Goal: Navigation & Orientation: Find specific page/section

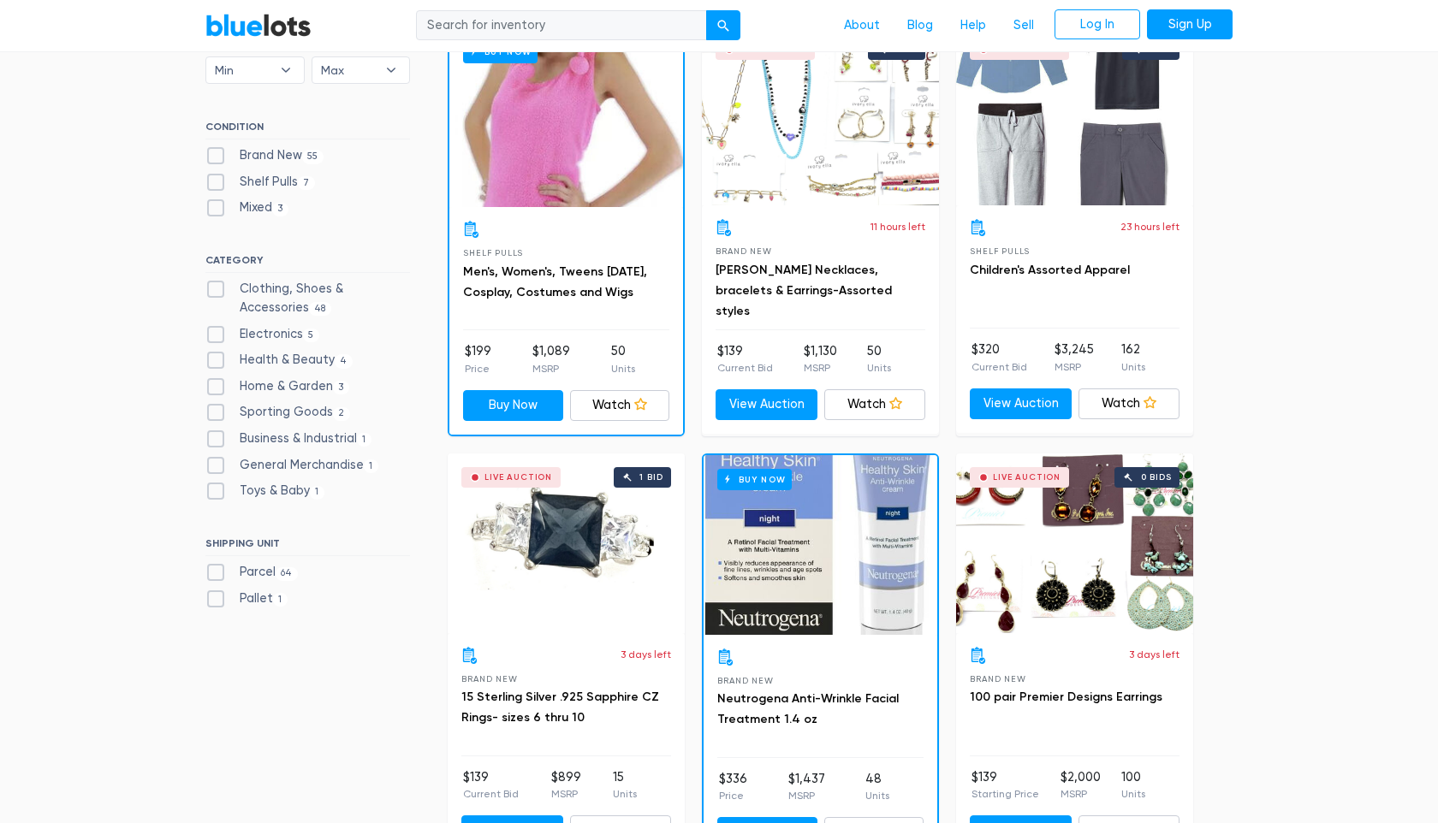
scroll to position [549, 0]
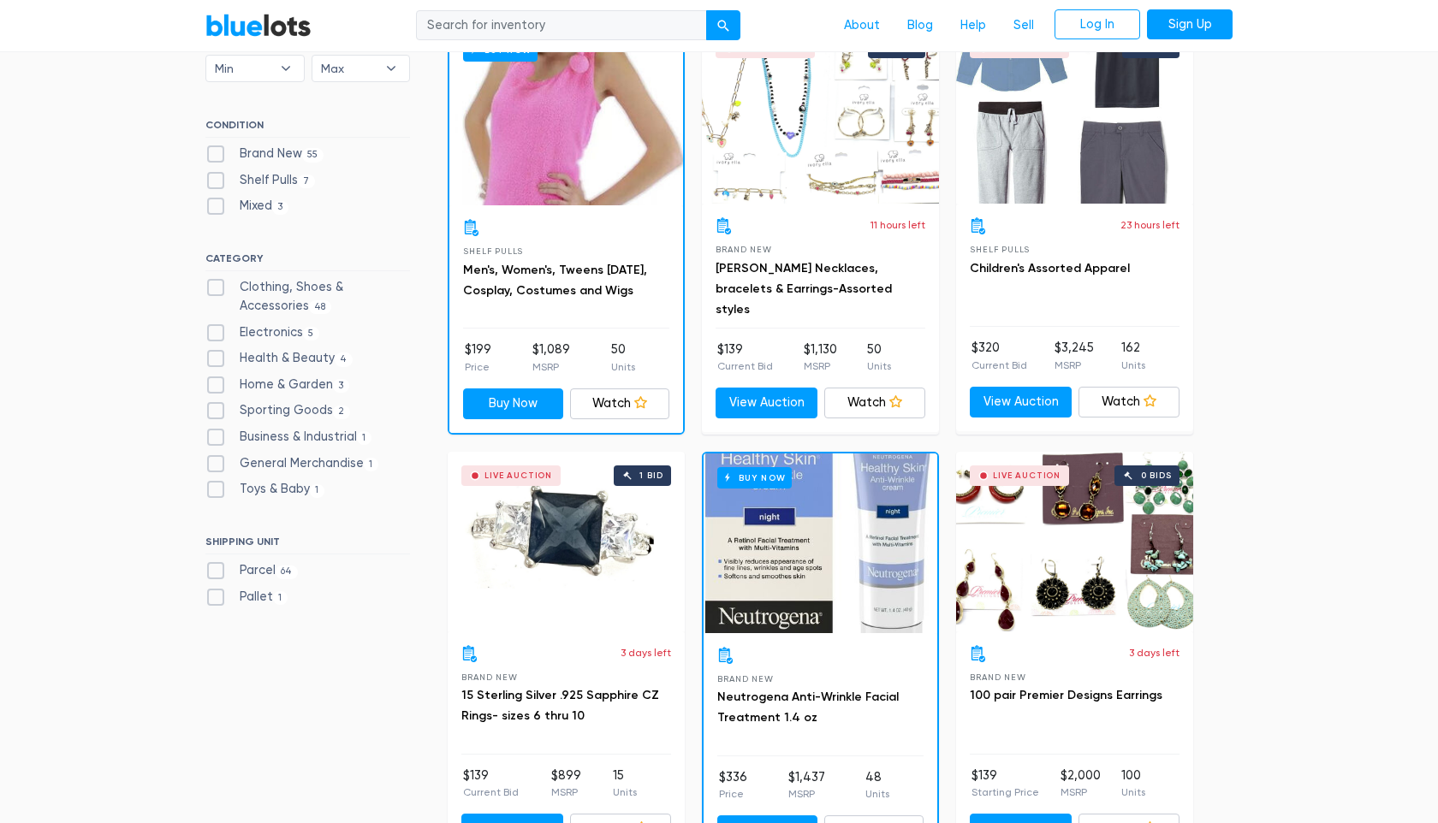
click at [217, 282] on label "Clothing, Shoes & Accessories 48" at bounding box center [307, 296] width 205 height 37
click at [217, 282] on Accessories"] "Clothing, Shoes & Accessories 48" at bounding box center [210, 283] width 11 height 11
checkbox Accessories"] "true"
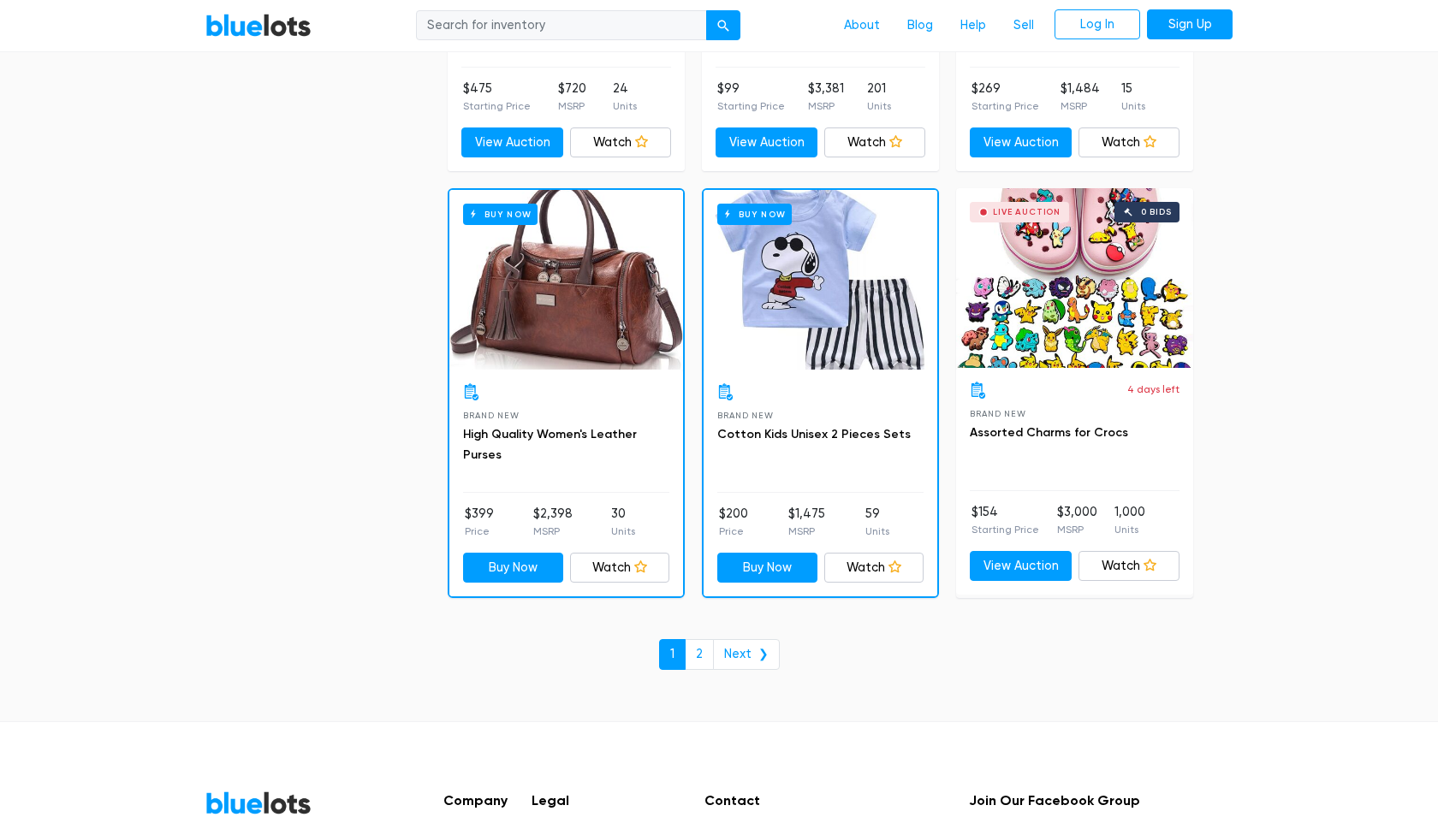
scroll to position [7179, 0]
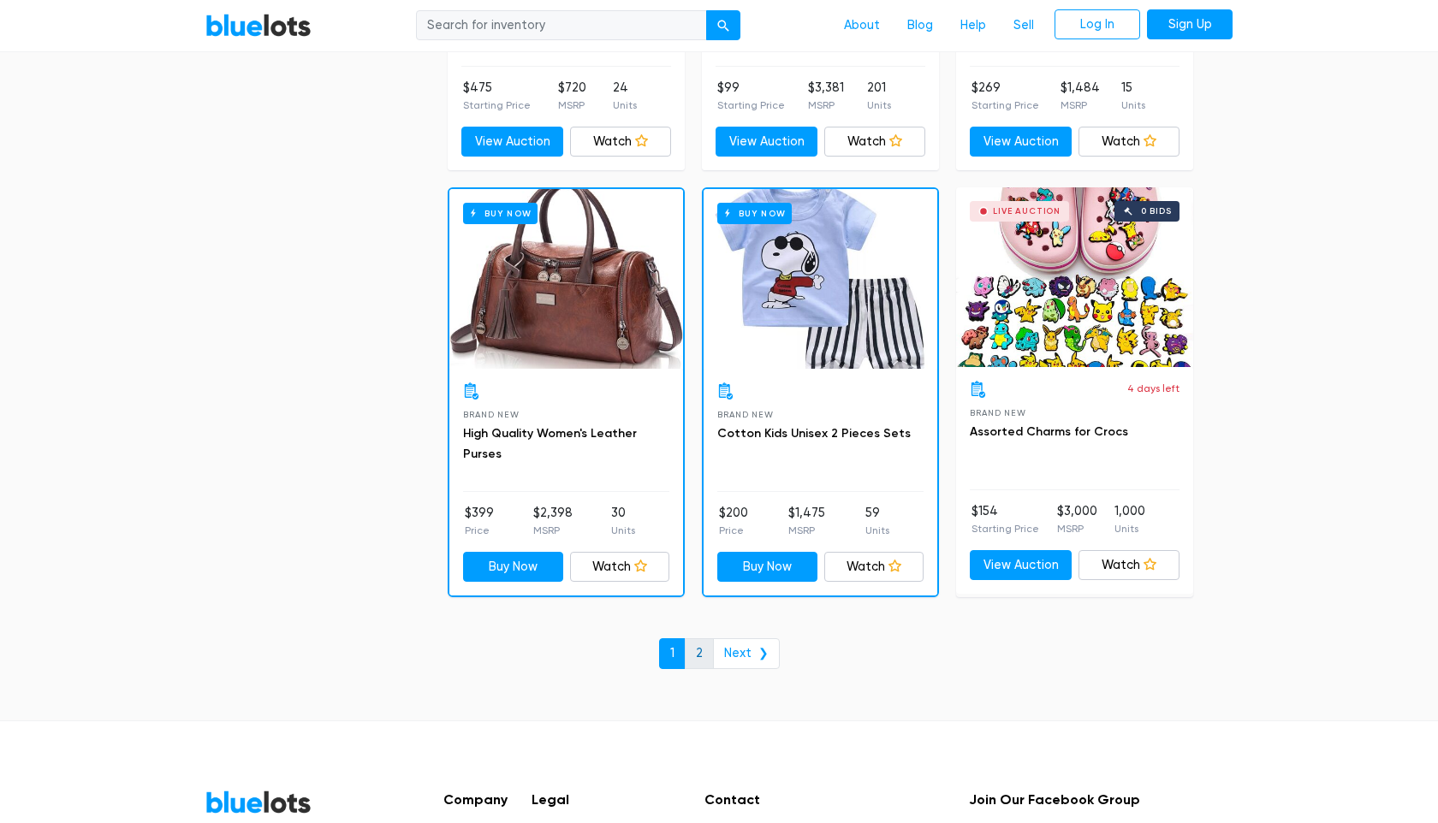
click at [691, 640] on link "2" at bounding box center [699, 653] width 29 height 31
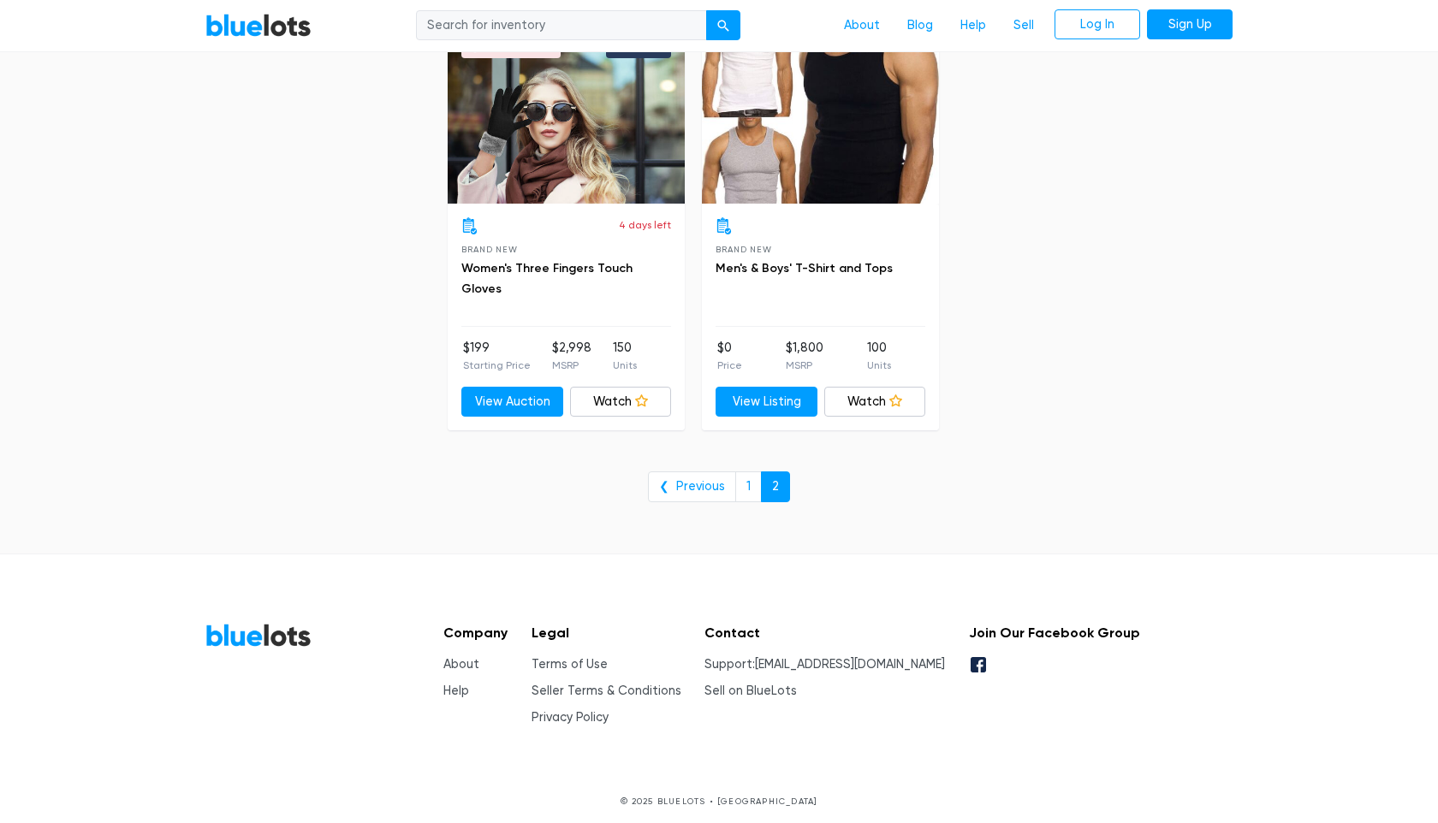
scroll to position [1012, 0]
